Goal: Transaction & Acquisition: Purchase product/service

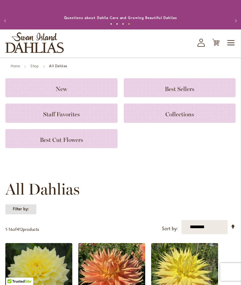
click at [24, 214] on strong "Filter by:" at bounding box center [20, 209] width 31 height 10
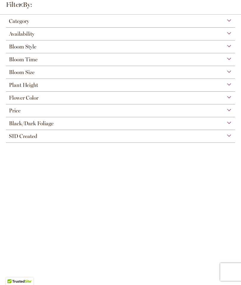
click at [45, 18] on div "Category" at bounding box center [120, 20] width 229 height 10
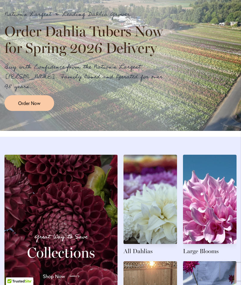
scroll to position [517, 0]
click at [34, 106] on span "Order Now" at bounding box center [29, 103] width 22 height 7
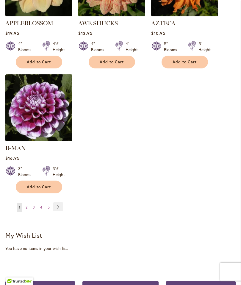
scroll to position [797, 0]
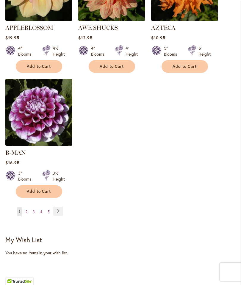
click at [26, 209] on span "2" at bounding box center [27, 211] width 2 height 4
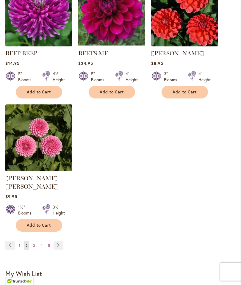
scroll to position [763, 0]
click at [35, 243] on link "Page 3" at bounding box center [34, 245] width 5 height 9
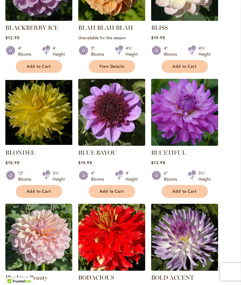
scroll to position [414, 0]
click at [111, 194] on span "Add to Cart" at bounding box center [112, 191] width 24 height 5
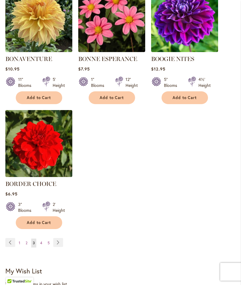
scroll to position [773, 0]
click at [27, 245] on span "2" at bounding box center [27, 242] width 2 height 4
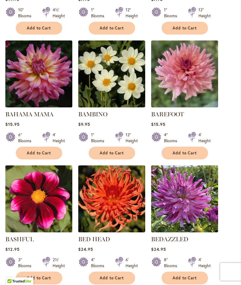
scroll to position [333, 0]
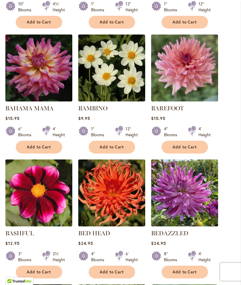
click at [40, 275] on span "Add to Cart" at bounding box center [39, 272] width 24 height 5
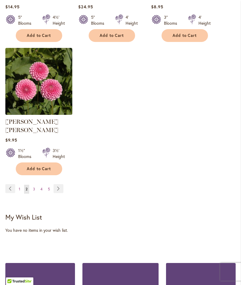
scroll to position [835, 0]
click at [41, 187] on span "4" at bounding box center [41, 189] width 2 height 4
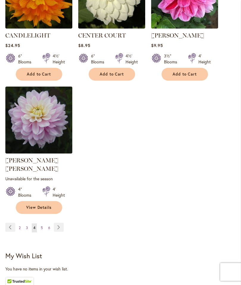
scroll to position [789, 0]
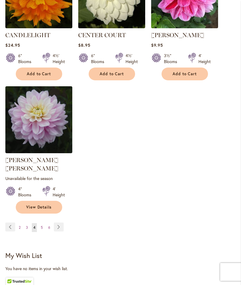
click at [51, 223] on link "Page 6" at bounding box center [49, 227] width 5 height 9
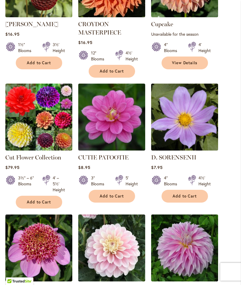
click at [186, 197] on button "Add to Cart" at bounding box center [184, 196] width 46 height 13
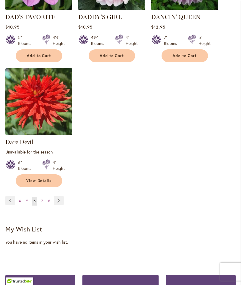
scroll to position [838, 0]
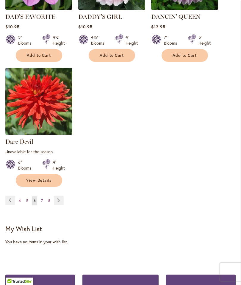
click at [49, 198] on span "8" at bounding box center [49, 200] width 2 height 4
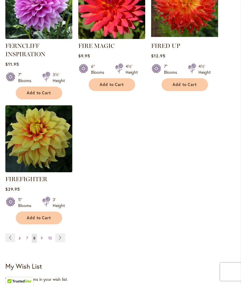
scroll to position [794, 0]
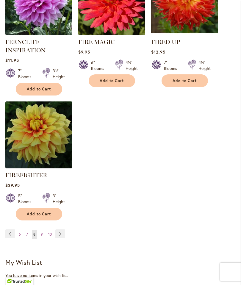
click at [43, 236] on span "9" at bounding box center [42, 234] width 2 height 4
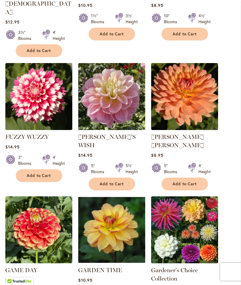
scroll to position [571, 0]
click at [229, 168] on ol "FIREPOT Rating: 98% 4 Reviews $17.95 3" Blooms 2' Height Add to Cart" at bounding box center [120, 64] width 230 height 785
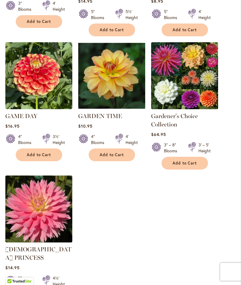
scroll to position [725, 0]
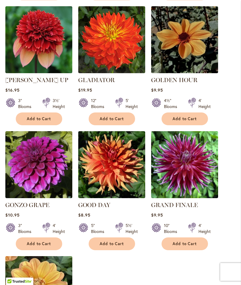
scroll to position [619, 0]
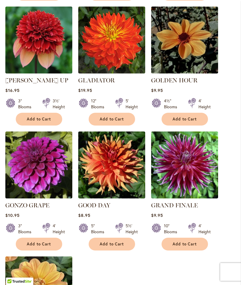
click at [183, 118] on span "Add to Cart" at bounding box center [184, 119] width 24 height 5
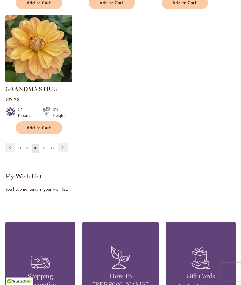
scroll to position [876, 0]
click at [50, 144] on link "Page 12" at bounding box center [52, 148] width 6 height 9
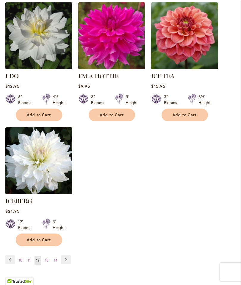
scroll to position [749, 0]
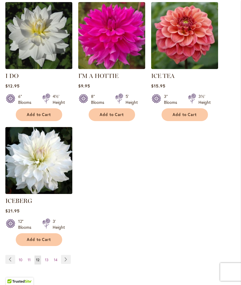
click at [48, 256] on link "Page 13" at bounding box center [46, 259] width 7 height 9
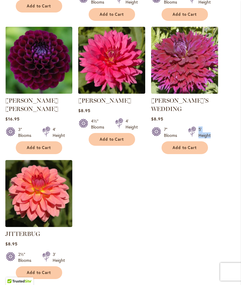
scroll to position [730, 0]
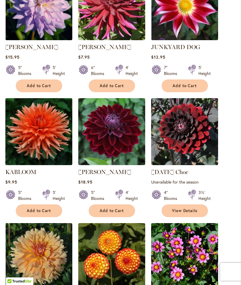
scroll to position [271, 0]
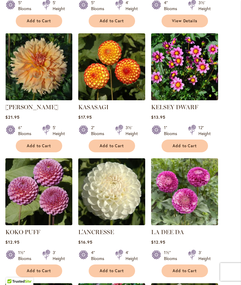
scroll to position [457, 0]
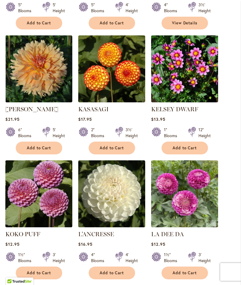
click at [183, 150] on span "Add to Cart" at bounding box center [184, 147] width 24 height 5
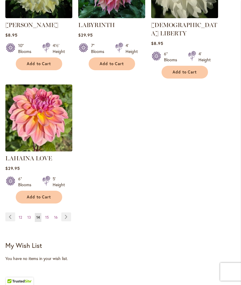
scroll to position [807, 0]
click at [58, 215] on link "Page 16" at bounding box center [56, 217] width 7 height 9
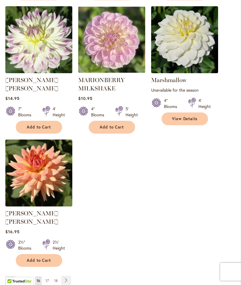
scroll to position [745, 0]
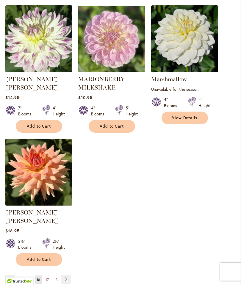
click at [56, 278] on span "18" at bounding box center [56, 280] width 4 height 4
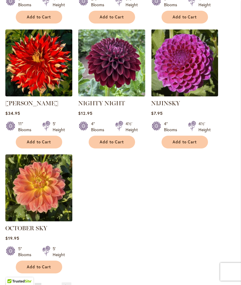
scroll to position [713, 0]
click at [49, 284] on link "Page 19" at bounding box center [47, 287] width 7 height 9
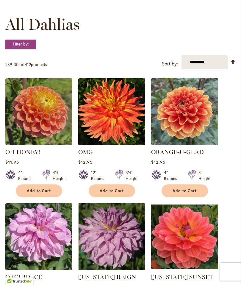
scroll to position [205, 0]
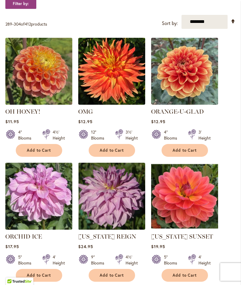
click at [183, 153] on span "Add to Cart" at bounding box center [184, 150] width 24 height 5
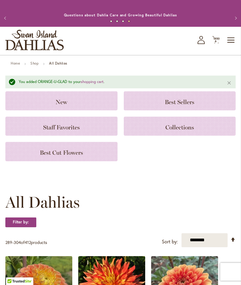
scroll to position [0, 0]
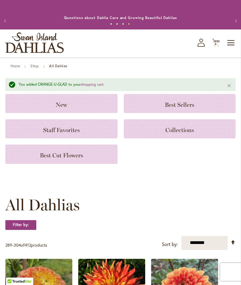
click at [215, 46] on span "6" at bounding box center [216, 44] width 2 height 4
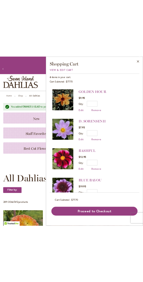
scroll to position [97, 0]
